Goal: Task Accomplishment & Management: Complete application form

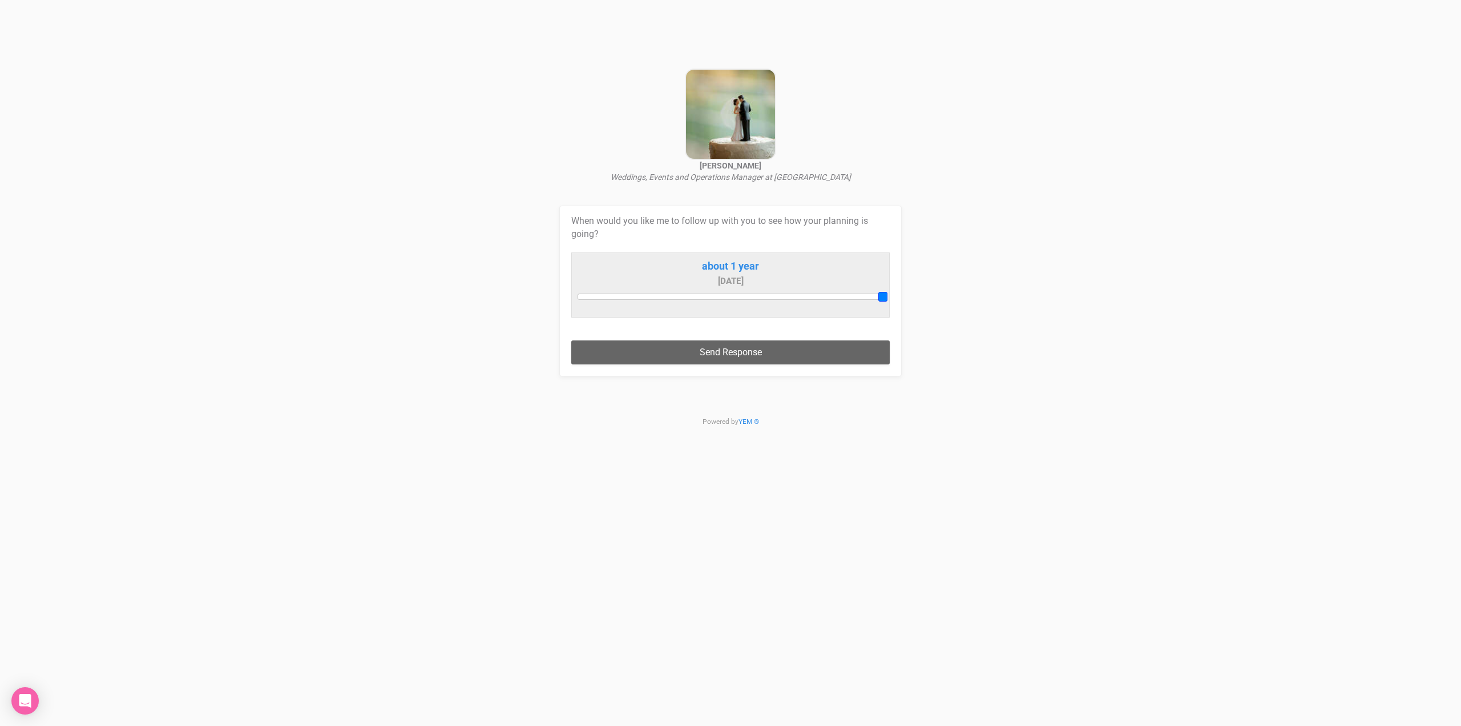
drag, startPoint x: 621, startPoint y: 296, endPoint x: 1040, endPoint y: 291, distance: 419.6
click at [1040, 291] on div "Chelsea Marr Weddings, Events and Operations Manager at Redland Bay Golf Club W…" at bounding box center [730, 223] width 1461 height 446
click at [804, 355] on button "Send Response" at bounding box center [730, 351] width 319 height 23
